Goal: Information Seeking & Learning: Learn about a topic

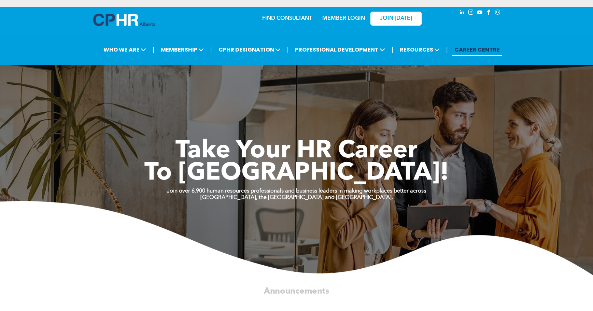
click at [348, 10] on div "MEMBER LOGIN" at bounding box center [343, 16] width 44 height 12
click at [346, 18] on link "MEMBER LOGIN" at bounding box center [343, 18] width 43 height 5
click at [351, 20] on link "MEMBER LOGIN" at bounding box center [343, 18] width 43 height 5
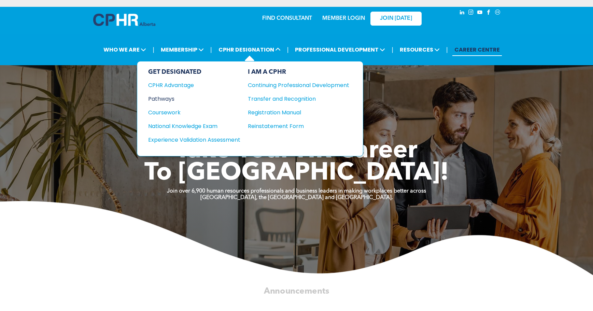
click at [165, 101] on div "Pathways" at bounding box center [189, 99] width 83 height 9
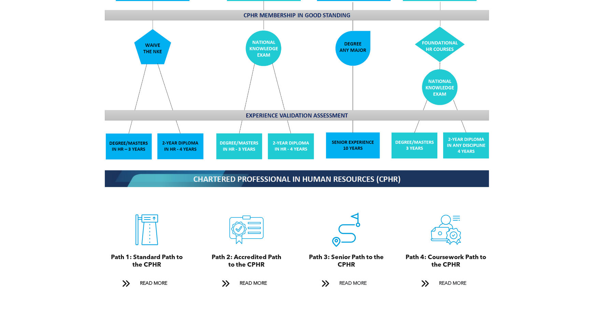
scroll to position [620, 0]
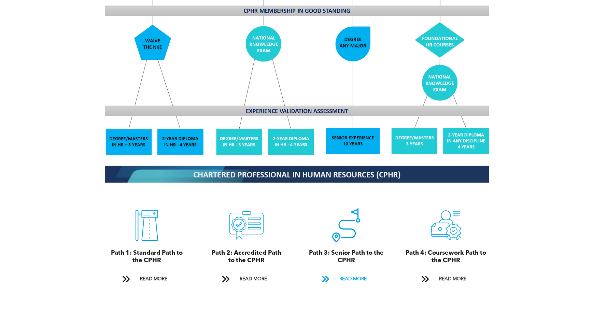
click at [325, 275] on span at bounding box center [325, 279] width 9 height 9
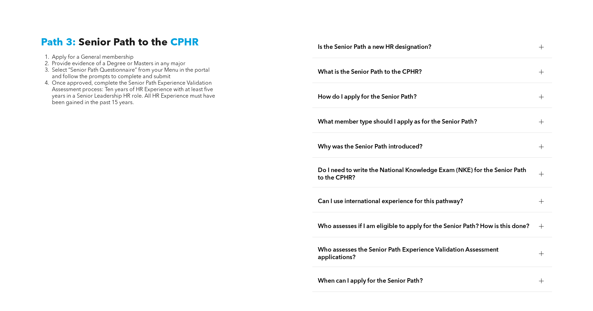
scroll to position [1710, 0]
click at [539, 223] on div at bounding box center [541, 225] width 5 height 5
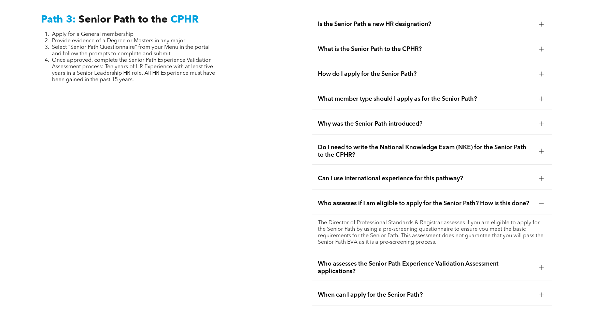
scroll to position [1736, 0]
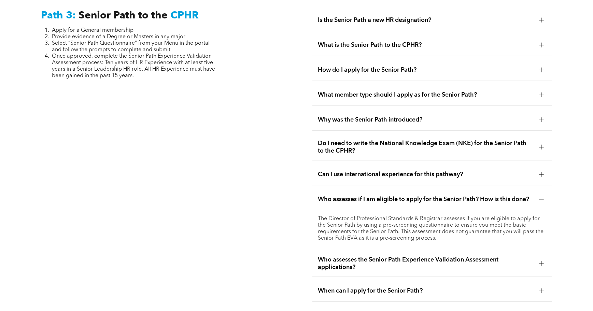
click at [541, 261] on div at bounding box center [541, 263] width 0 height 5
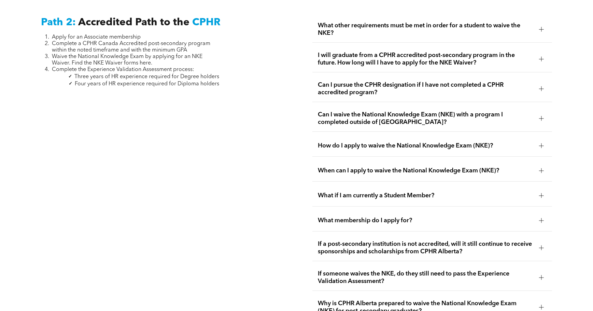
scroll to position [1204, 0]
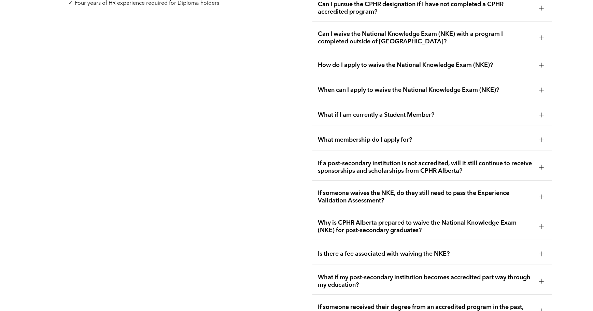
click at [542, 197] on div at bounding box center [541, 197] width 5 height 0
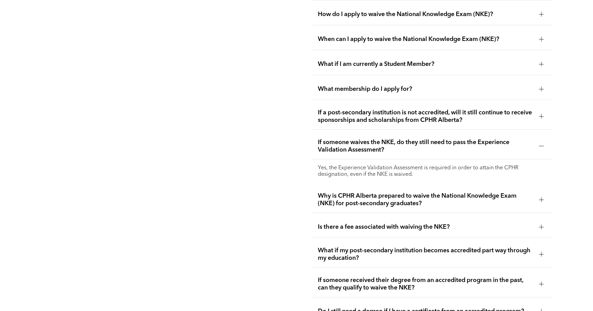
scroll to position [1264, 0]
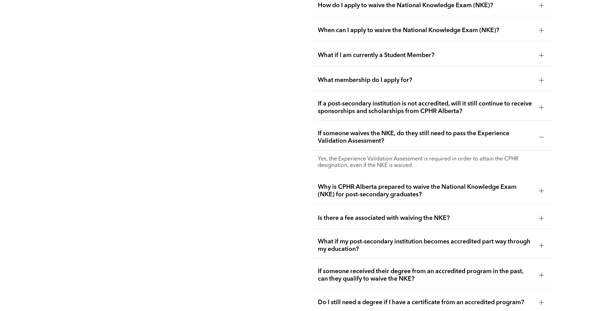
click at [544, 186] on div at bounding box center [541, 191] width 10 height 10
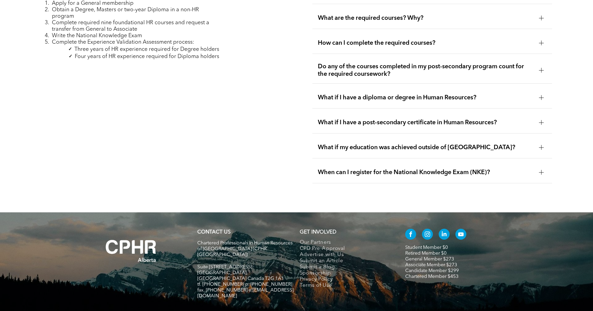
scroll to position [2197, 0]
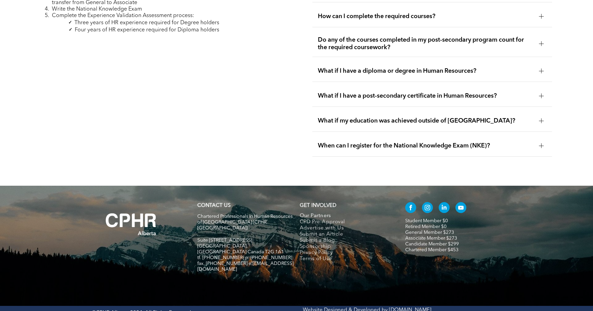
click at [317, 213] on span "Our Partners" at bounding box center [315, 216] width 31 height 6
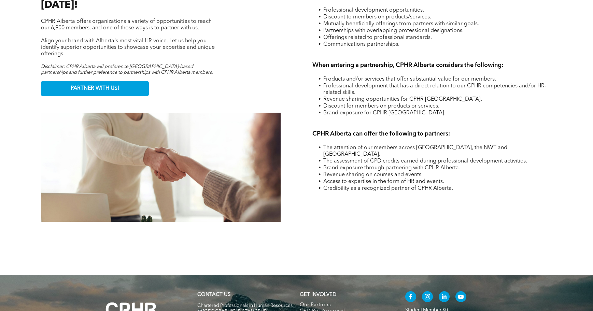
scroll to position [871, 0]
